Goal: Find contact information: Obtain details needed to contact an individual or organization

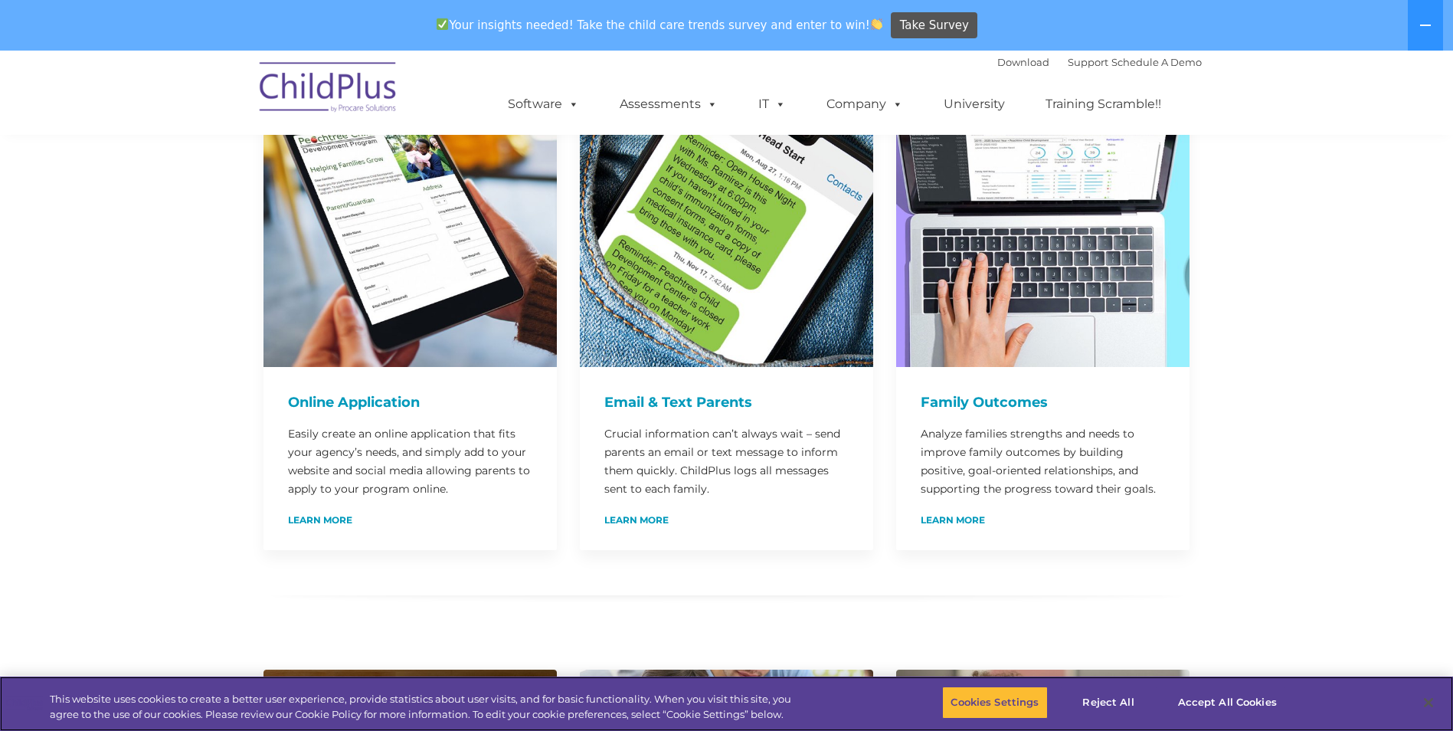
scroll to position [843, 0]
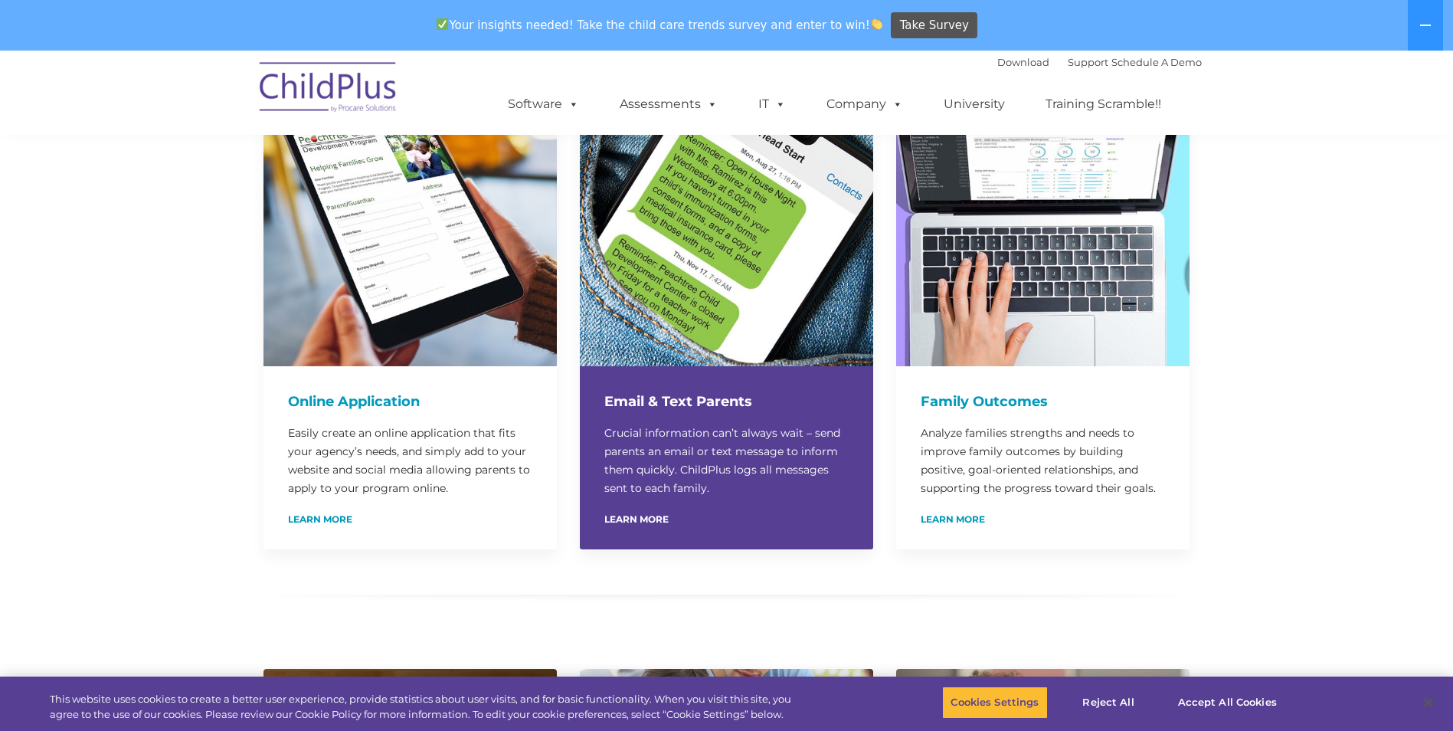
click at [656, 424] on p "Crucial information can’t always wait – send parents an email or text message t…" at bounding box center [726, 461] width 244 height 74
click at [640, 515] on link "Learn More" at bounding box center [636, 519] width 64 height 9
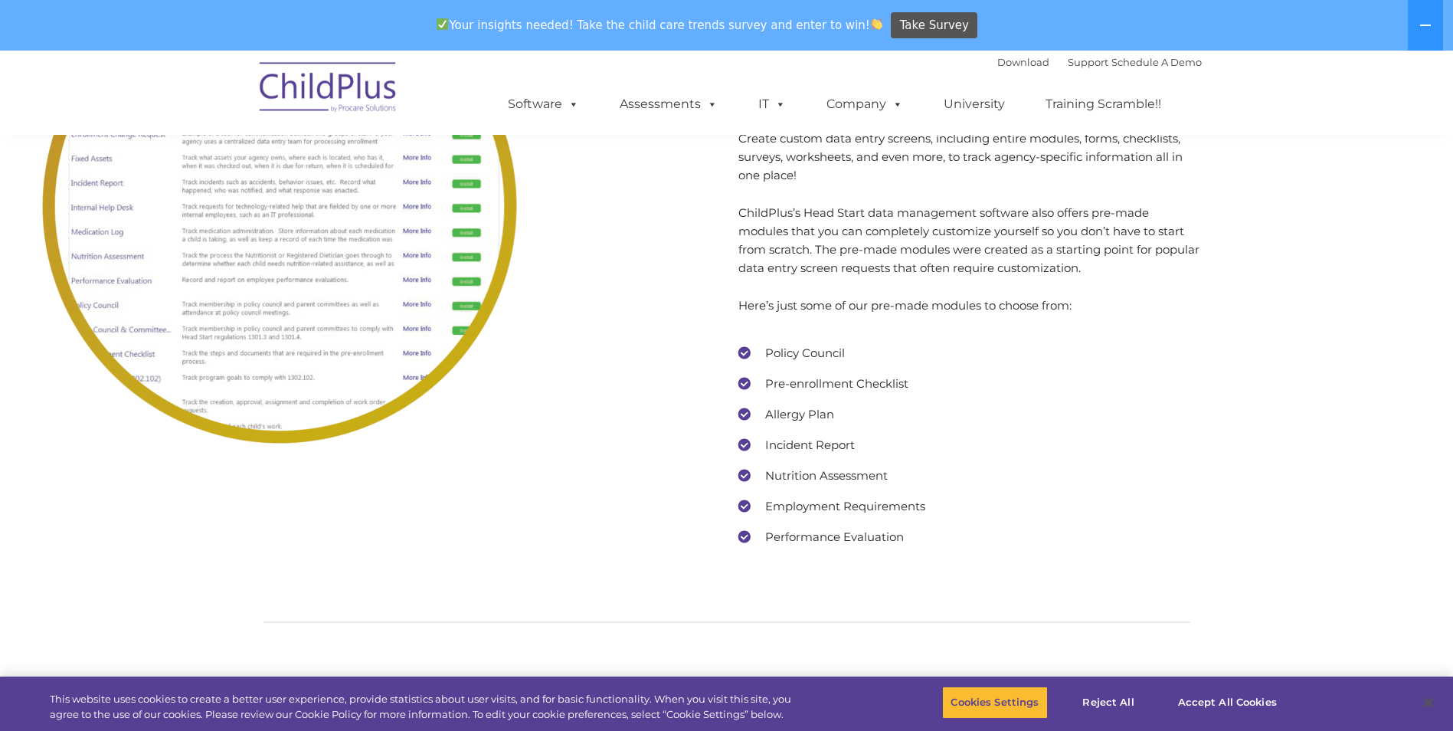
scroll to position [6489, 0]
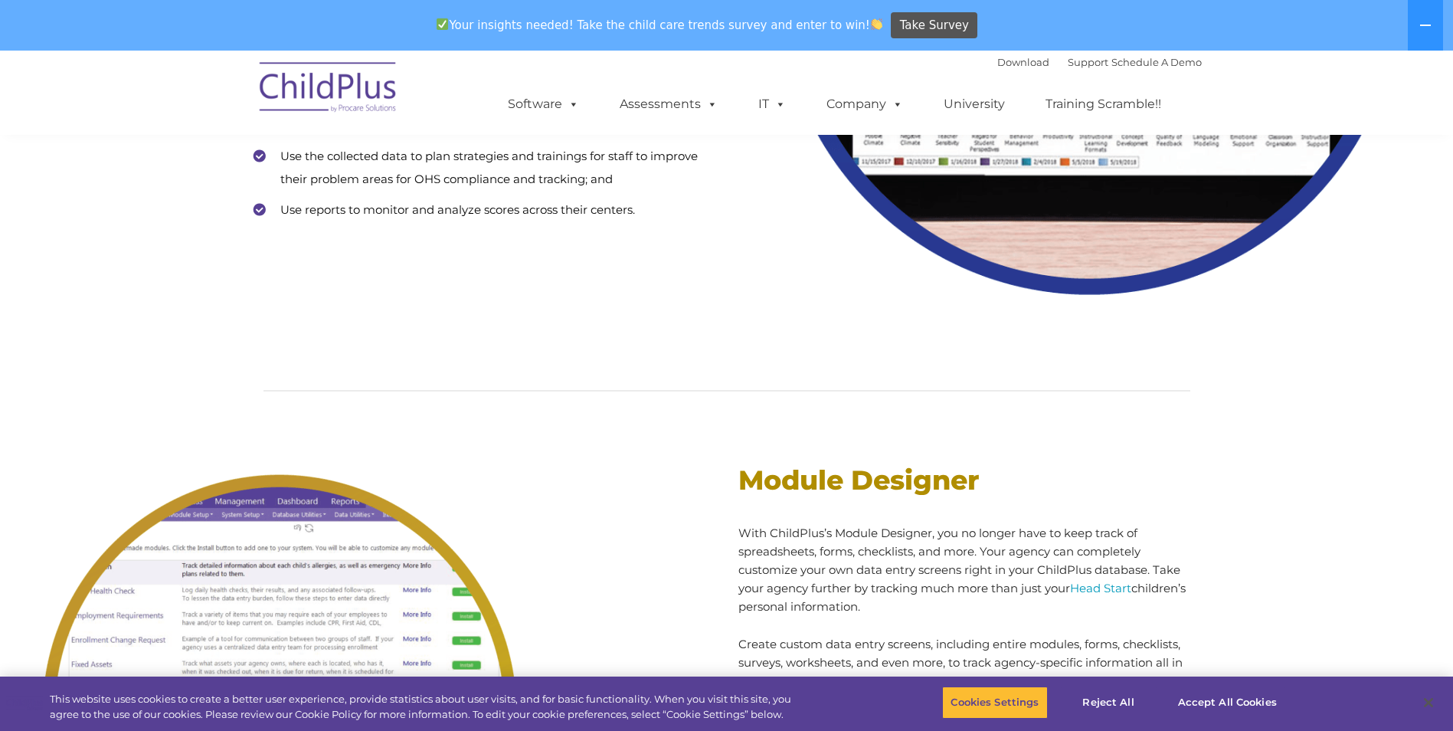
scroll to position [843, 0]
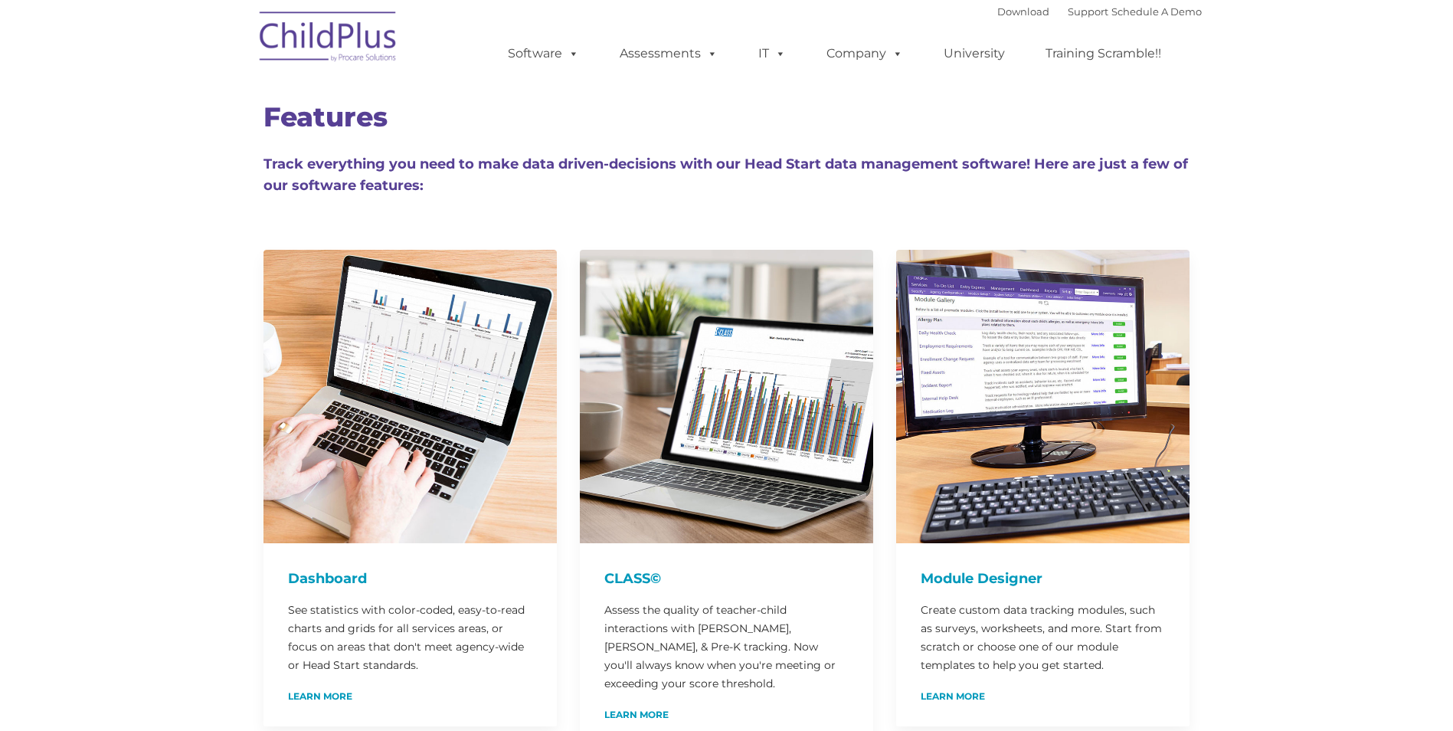
type input ""
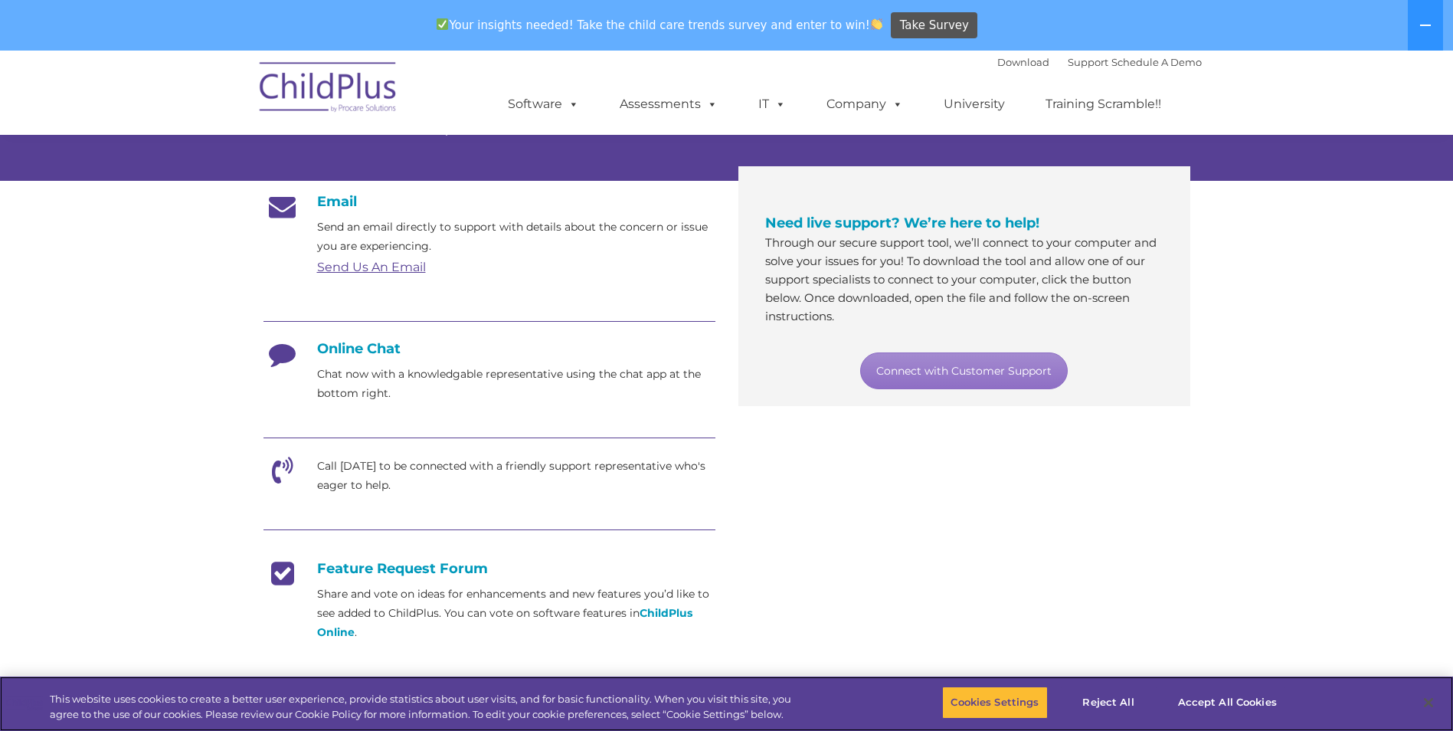
scroll to position [230, 0]
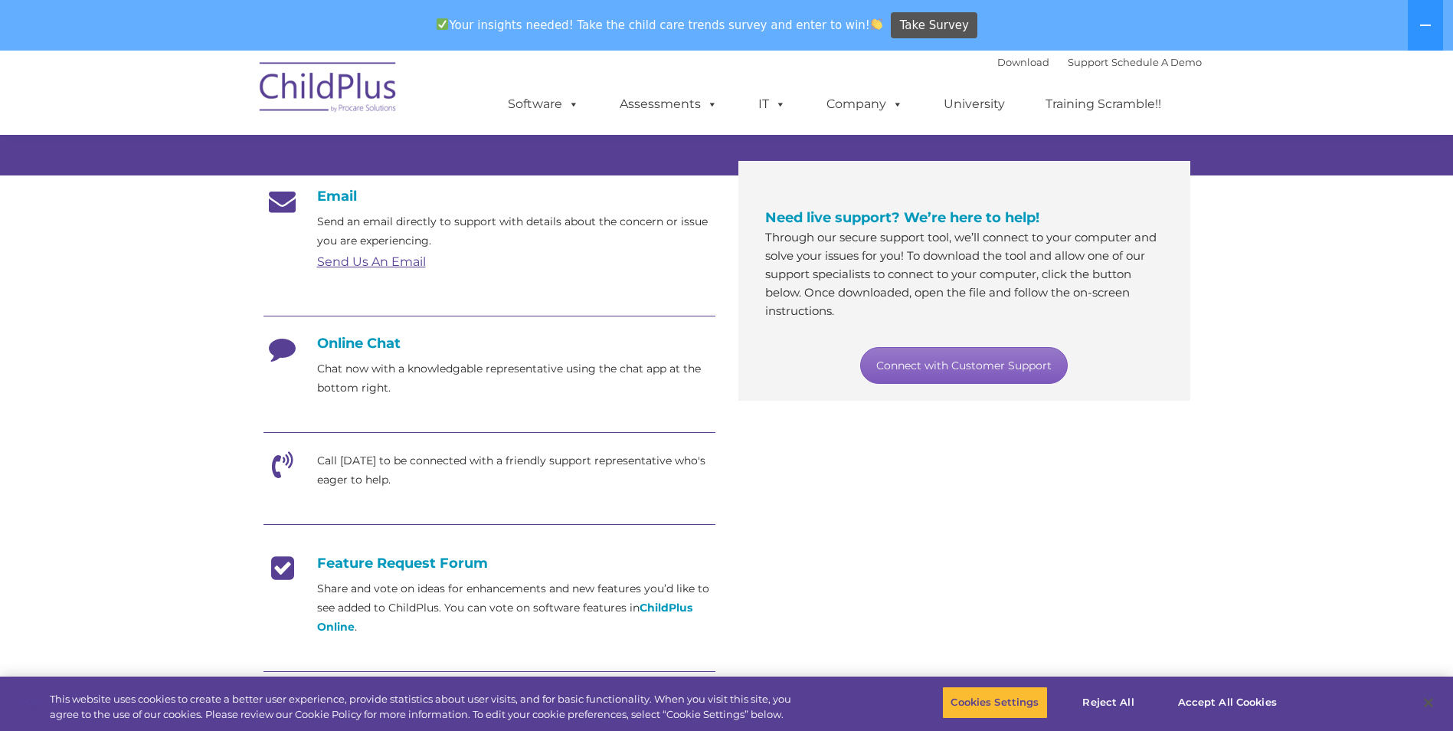
click at [984, 372] on link "Connect with Customer Support" at bounding box center [964, 365] width 208 height 37
click at [1256, 395] on section "Customer Support Need help with ChildPlus? We offer many convenient ways to con…" at bounding box center [726, 411] width 1453 height 1181
click at [276, 355] on icon at bounding box center [283, 354] width 38 height 38
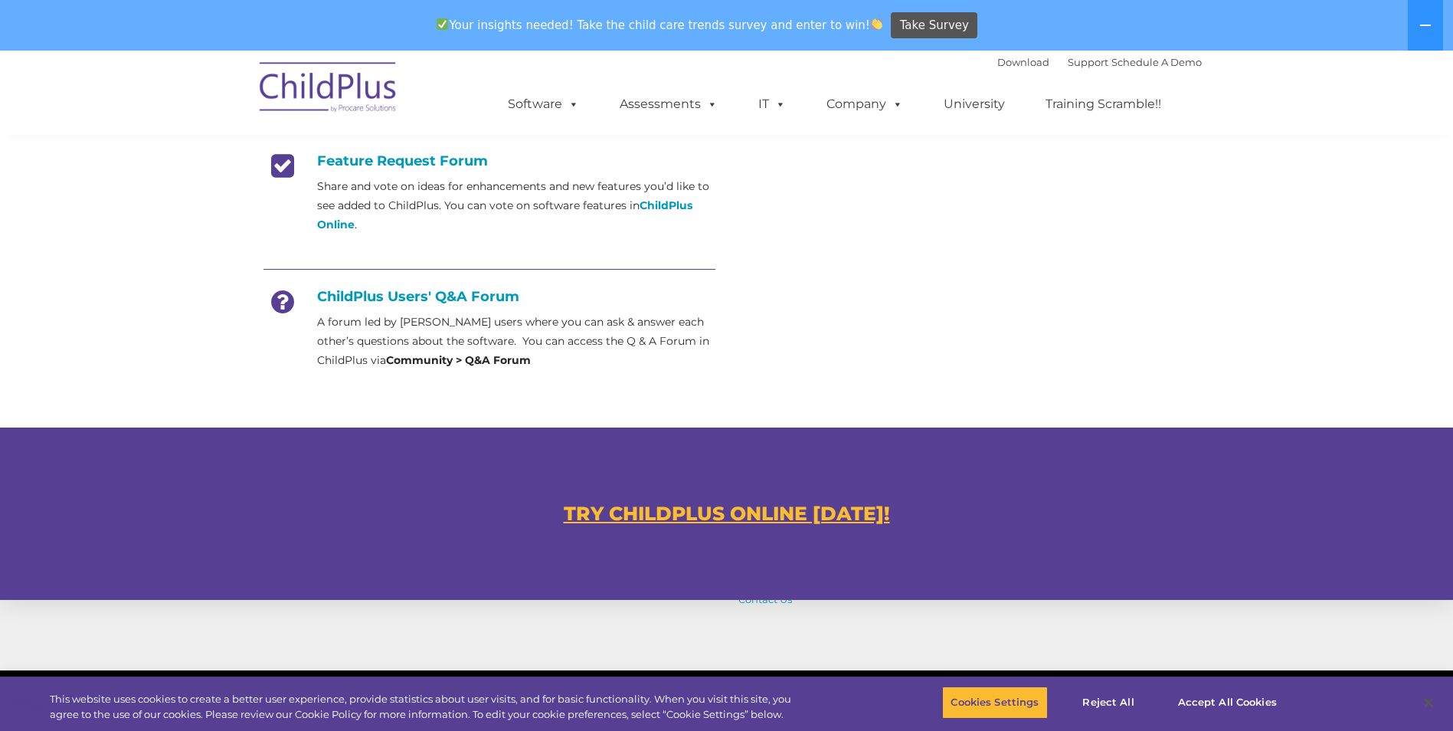
scroll to position [633, 0]
click at [1236, 690] on button "Accept All Cookies" at bounding box center [1228, 702] width 116 height 32
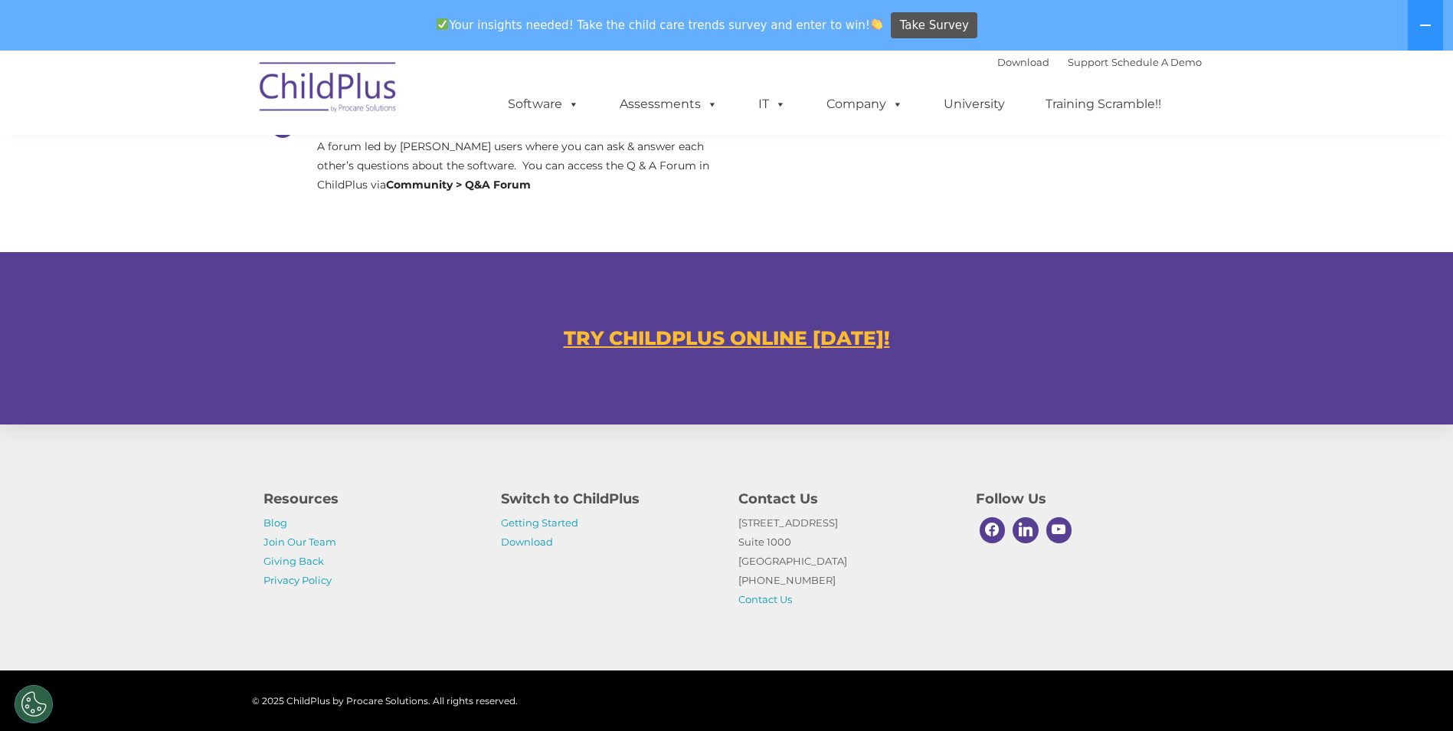
scroll to position [828, 0]
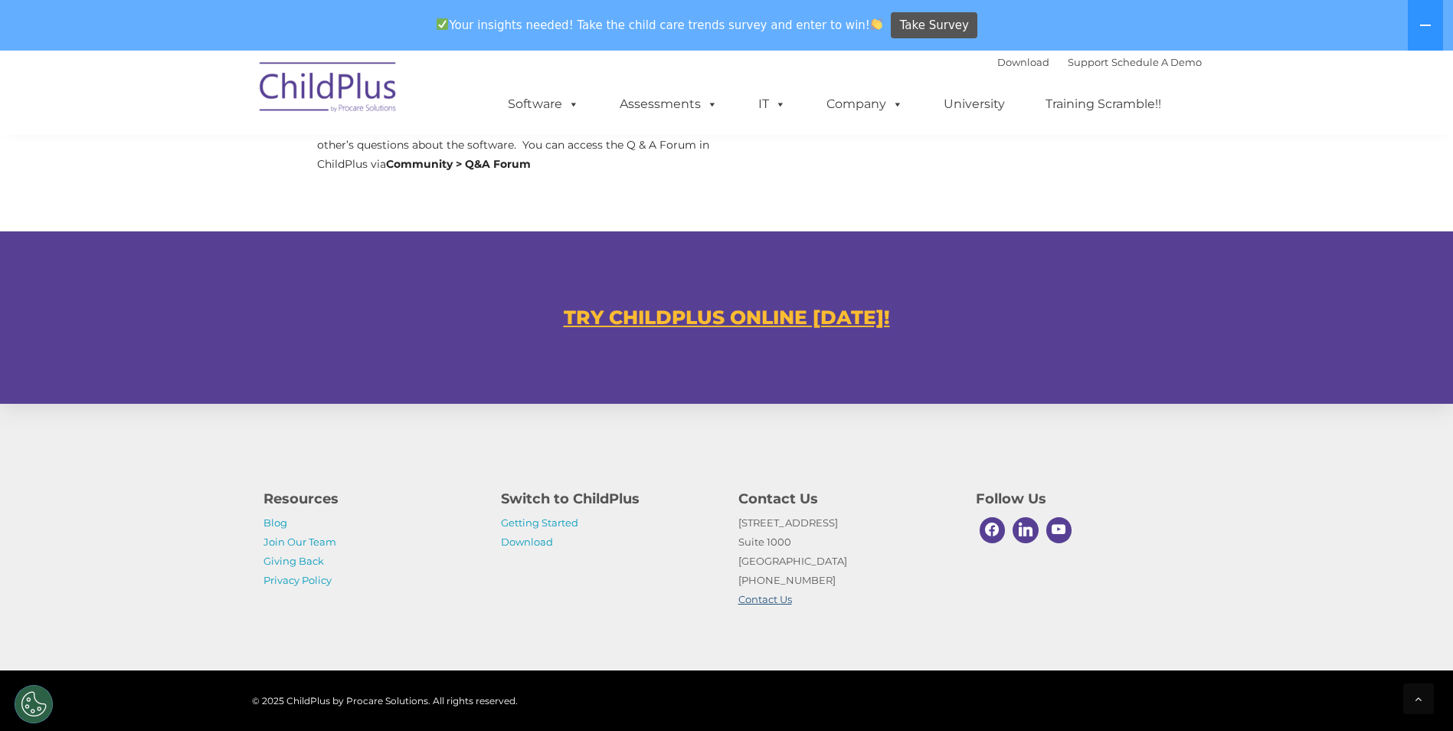
click at [768, 602] on link "Contact Us" at bounding box center [765, 599] width 54 height 12
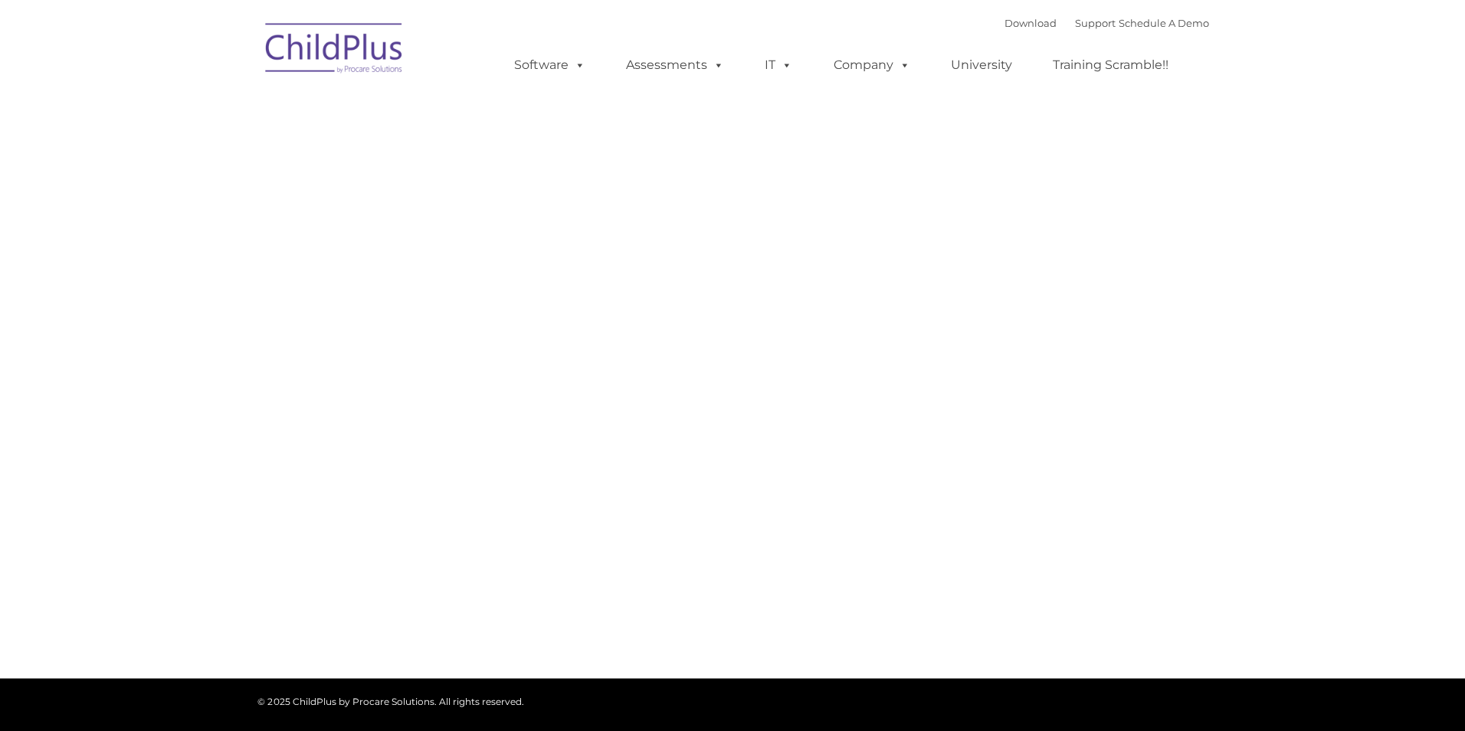
type input ""
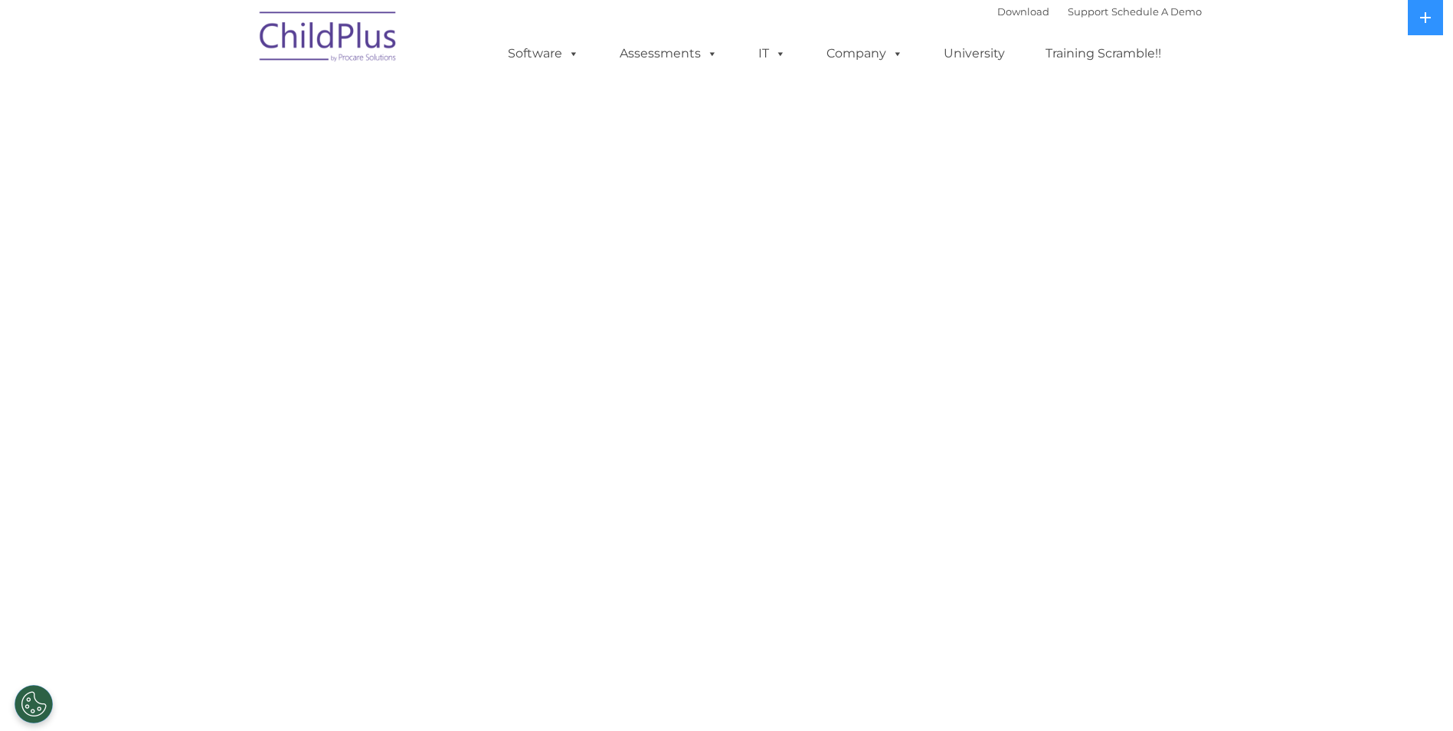
select select "MEDIUM"
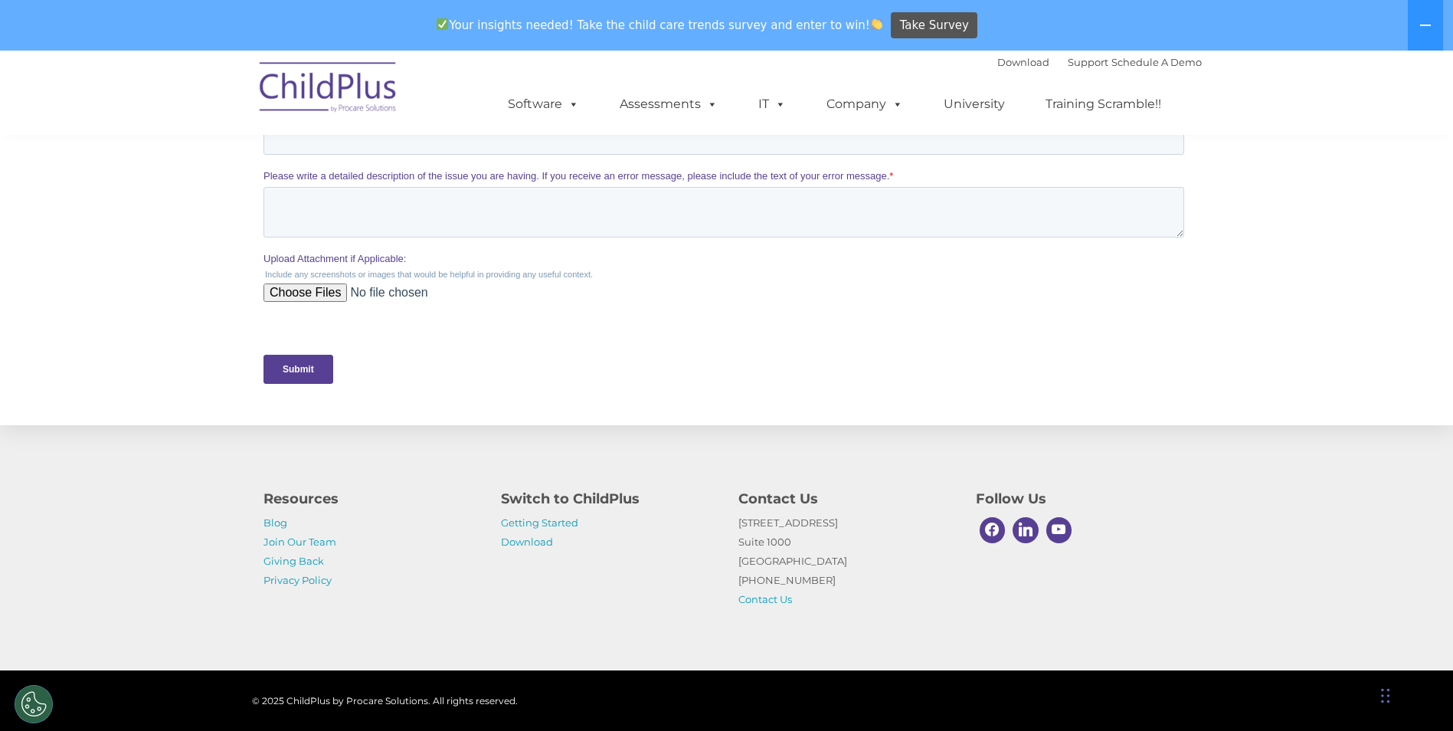
scroll to position [657, 0]
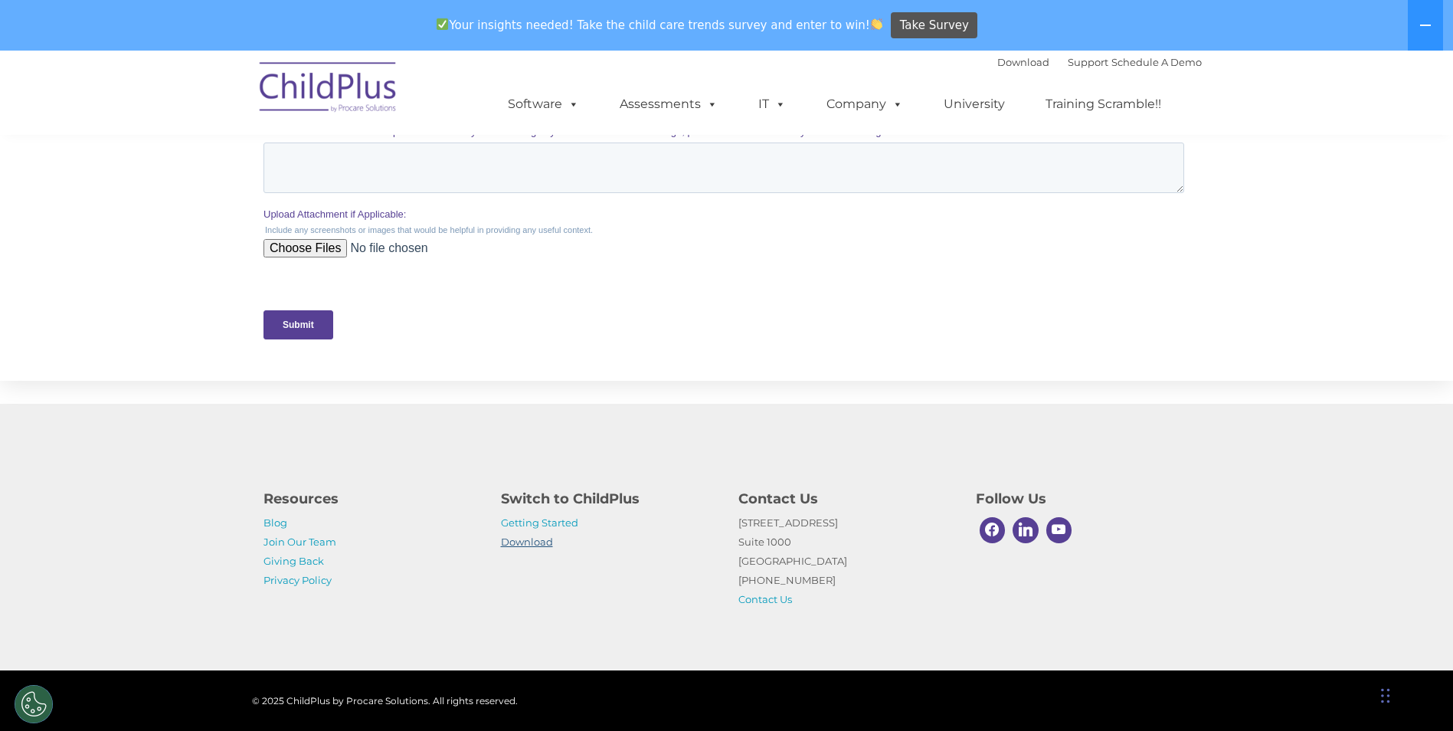
click at [516, 543] on link "Download" at bounding box center [527, 541] width 52 height 12
